Goal: Task Accomplishment & Management: Complete application form

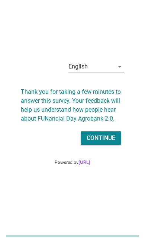
scroll to position [18, 0]
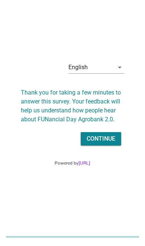
click at [111, 143] on div "Continue" at bounding box center [101, 138] width 29 height 9
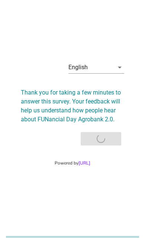
scroll to position [0, 0]
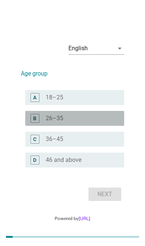
click at [38, 144] on div "C" at bounding box center [35, 139] width 9 height 9
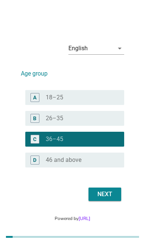
click at [114, 199] on div "Next" at bounding box center [105, 194] width 21 height 9
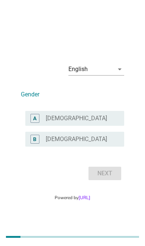
click at [36, 122] on div "A" at bounding box center [34, 118] width 3 height 8
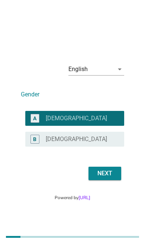
click at [114, 178] on div "Next" at bounding box center [105, 173] width 21 height 9
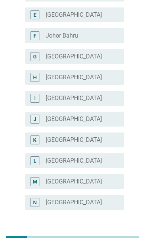
scroll to position [160, 0]
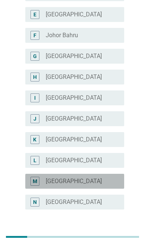
click at [98, 182] on div "radio_button_unchecked [GEOGRAPHIC_DATA]" at bounding box center [79, 181] width 67 height 7
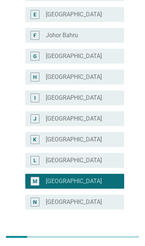
click at [111, 237] on div "Next" at bounding box center [105, 236] width 21 height 9
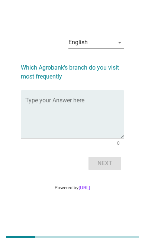
click at [38, 121] on textarea "Type your Answer here" at bounding box center [74, 118] width 99 height 39
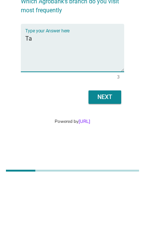
type textarea "T"
type textarea "Tawau"
click at [108, 159] on div "Next" at bounding box center [105, 163] width 21 height 9
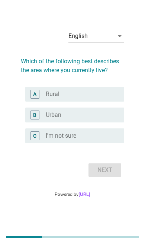
scroll to position [0, 0]
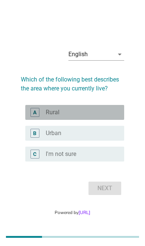
click at [98, 141] on div "B radio_button_unchecked Urban" at bounding box center [74, 133] width 99 height 15
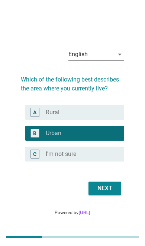
click at [112, 193] on div "Next" at bounding box center [105, 188] width 21 height 9
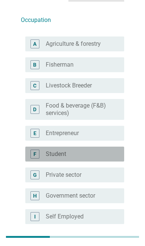
scroll to position [48, 0]
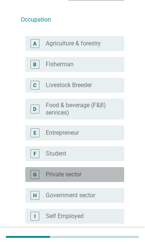
click at [110, 173] on div "radio_button_unchecked Private sector" at bounding box center [79, 174] width 67 height 7
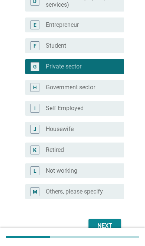
click at [114, 224] on div "Next" at bounding box center [105, 225] width 21 height 9
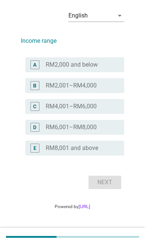
scroll to position [18, 0]
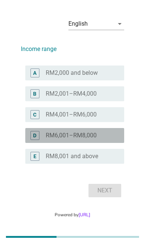
click at [39, 140] on div "D" at bounding box center [35, 135] width 9 height 9
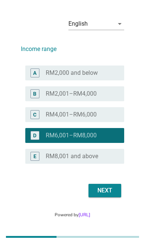
click at [111, 195] on div "Next" at bounding box center [105, 190] width 21 height 9
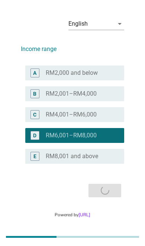
scroll to position [0, 0]
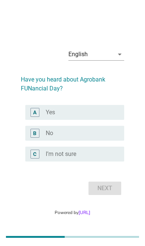
click at [38, 117] on div "A" at bounding box center [35, 112] width 9 height 9
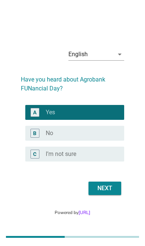
click at [115, 193] on div "Next" at bounding box center [105, 188] width 21 height 9
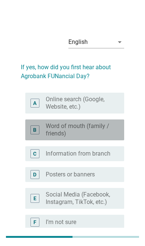
click at [40, 157] on div "C" at bounding box center [38, 153] width 15 height 9
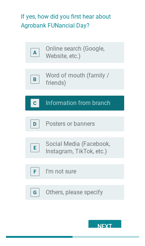
scroll to position [50, 0]
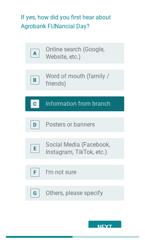
click at [115, 227] on div "Next" at bounding box center [105, 227] width 21 height 9
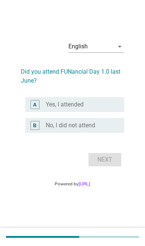
scroll to position [18, 0]
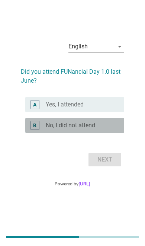
click at [56, 129] on label "No, I did not attend" at bounding box center [71, 125] width 50 height 7
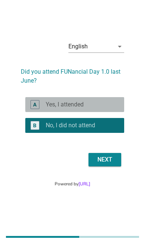
click at [48, 108] on label "Yes, I attended" at bounding box center [65, 104] width 38 height 7
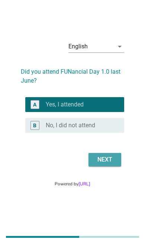
click at [113, 164] on div "Next" at bounding box center [105, 159] width 21 height 9
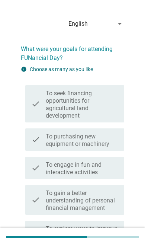
scroll to position [0, 0]
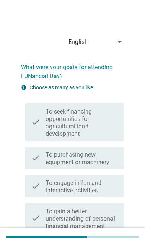
click at [109, 189] on label "To engage in fun and interactive activities" at bounding box center [82, 186] width 73 height 15
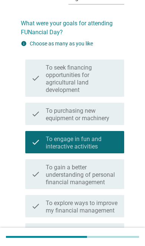
scroll to position [44, 0]
click at [110, 171] on label "To gain a better understanding of personal financial management" at bounding box center [82, 175] width 73 height 22
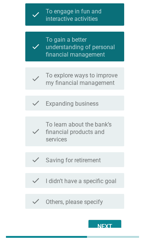
click at [109, 227] on div "Next" at bounding box center [105, 226] width 21 height 9
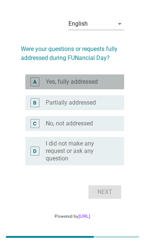
click at [48, 86] on label "Yes, fully addressed" at bounding box center [72, 81] width 52 height 7
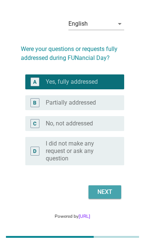
click at [110, 197] on div "Next" at bounding box center [105, 192] width 21 height 9
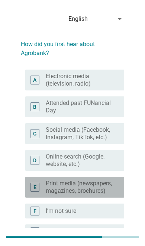
scroll to position [22, 0]
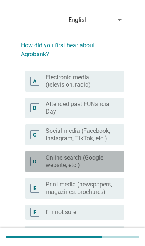
click at [112, 157] on label "Online search (Google, website, etc.)" at bounding box center [79, 161] width 67 height 15
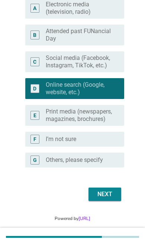
scroll to position [93, 0]
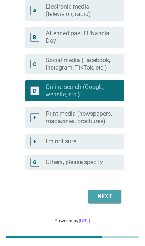
click at [105, 200] on div "Next" at bounding box center [105, 196] width 21 height 9
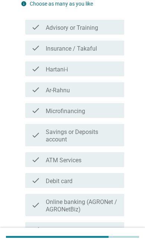
scroll to position [0, 0]
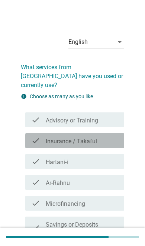
click at [99, 136] on div "check_box_outline_blank Insurance / Takaful" at bounding box center [82, 140] width 73 height 9
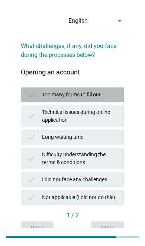
click at [98, 92] on div "Too many forms to fill out" at bounding box center [80, 94] width 76 height 9
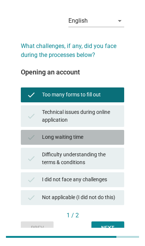
click at [100, 137] on div "Long waiting time" at bounding box center [80, 137] width 76 height 9
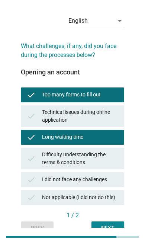
click at [116, 227] on div "Next" at bounding box center [108, 228] width 21 height 8
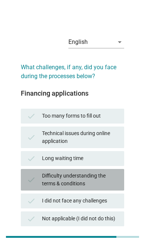
click at [99, 200] on div "I did not face any challenges" at bounding box center [80, 201] width 76 height 9
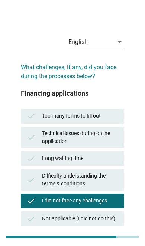
click at [110, 246] on div "Next question" at bounding box center [99, 249] width 40 height 8
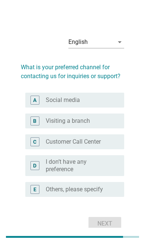
scroll to position [18, 0]
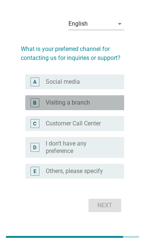
click at [103, 107] on div "radio_button_unchecked Visiting a branch" at bounding box center [82, 102] width 73 height 9
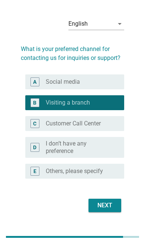
click at [109, 210] on div "Next" at bounding box center [105, 205] width 21 height 9
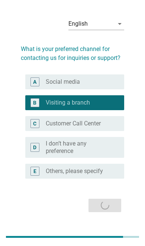
scroll to position [0, 0]
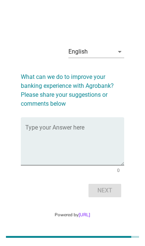
click at [100, 148] on textarea "Type your Answer here" at bounding box center [74, 145] width 99 height 39
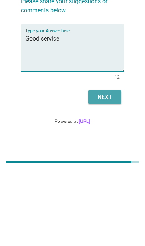
type textarea "Good service"
click at [108, 168] on div "Next" at bounding box center [105, 172] width 21 height 9
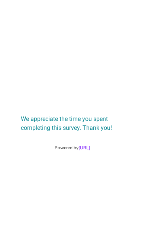
scroll to position [0, 0]
